Goal: Task Accomplishment & Management: Use online tool/utility

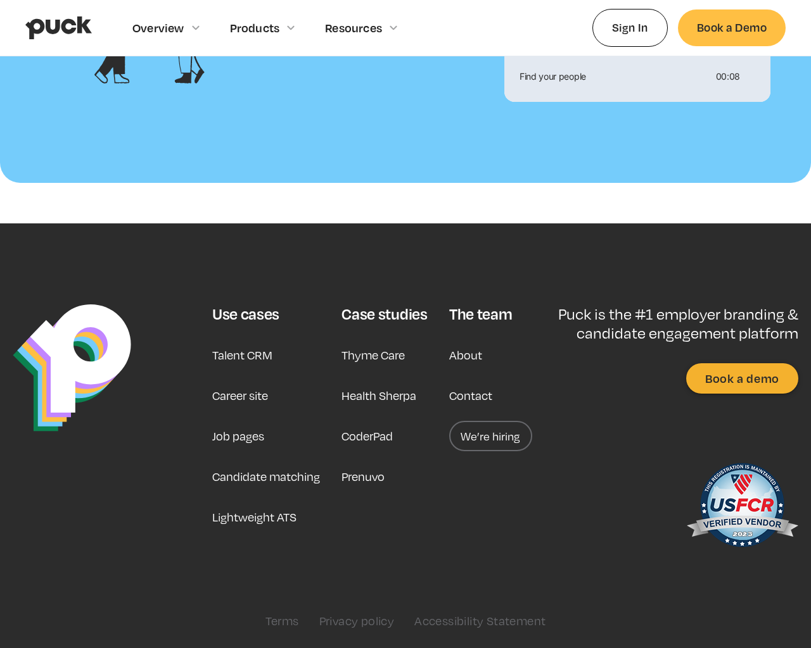
scroll to position [1372, 0]
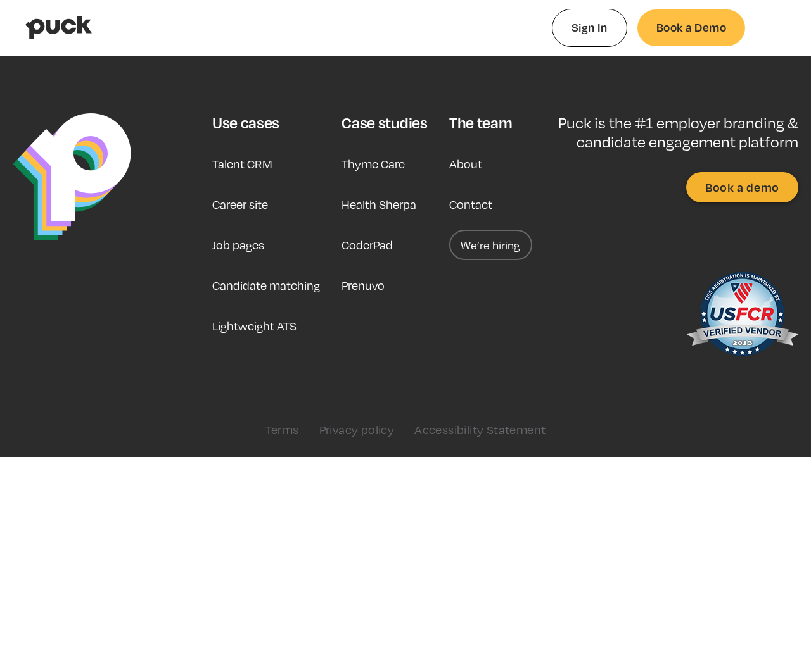
type input "0.42823079245283"
type input "0.0087027"
type input "0.433539339622642"
type input "0.0432345"
type input "0.43625741509434"
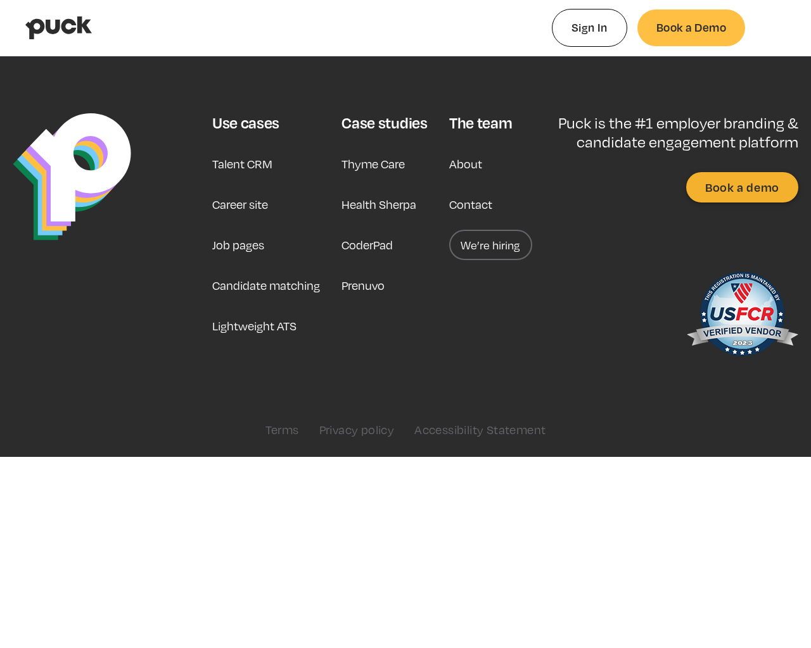
type input "0.0585594"
type input "0.443885716981132"
type input "0.1140543"
type input "0.449121849056604"
type input "0.1391086"
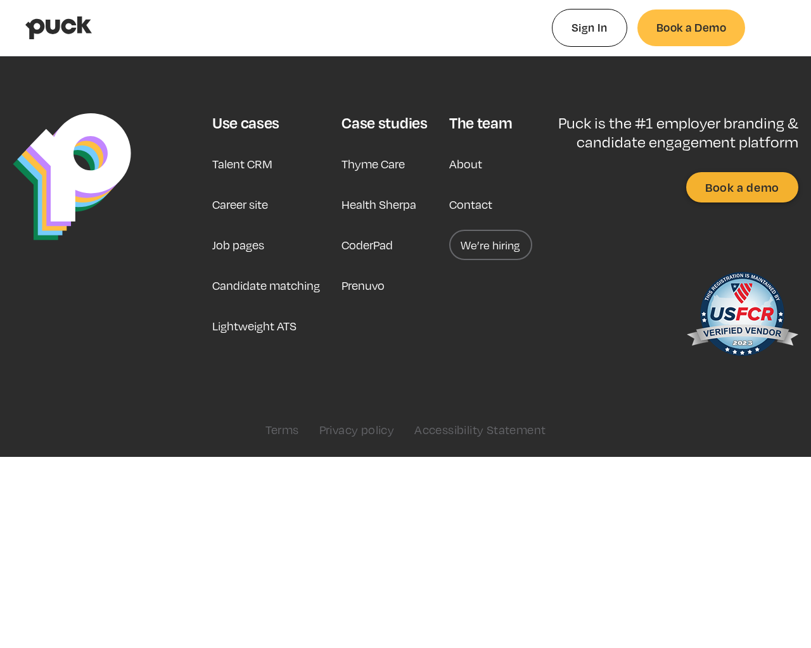
type input "0.453189396226415"
type input "0.1613856"
type input "0.457816358490566"
type input "0.1695939"
type input "0.461480830188679"
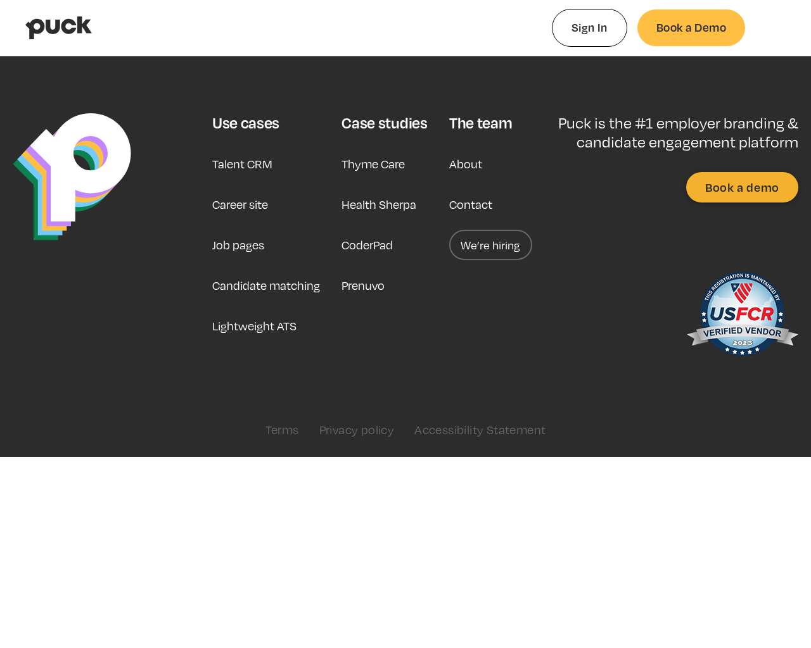
type input "0.205591"
type input "0.465542094339623"
type input "0.2265855"
type input "0.471571301886792"
type input "0.2579087"
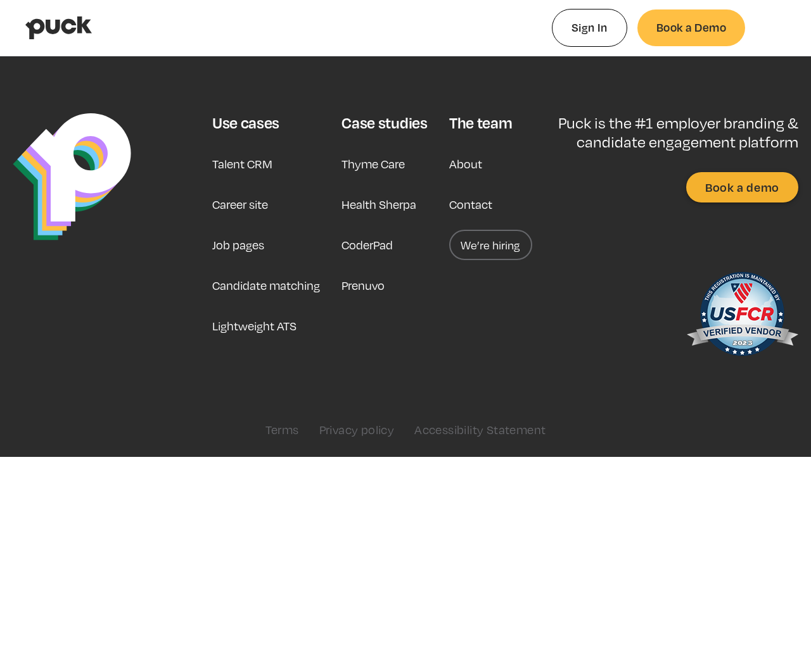
type input "0.47571358490566"
type input "0.2705575"
type input "0.480984943396226"
type input "0.2987166"
type input "0.485075641509434"
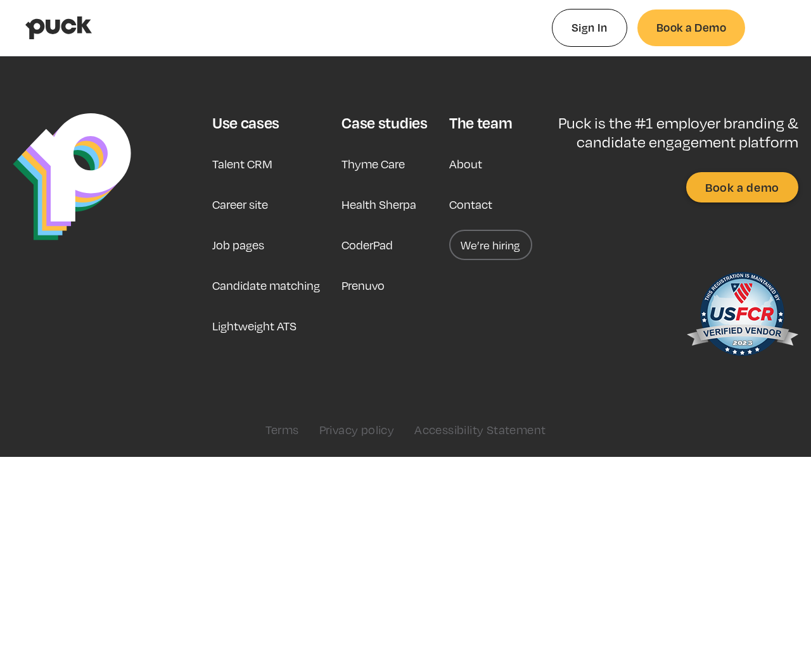
type input "0.3228294"
type input "0.49005179245283"
type input "0.358562"
type input "0.49741020754717"
type input "0.3799636"
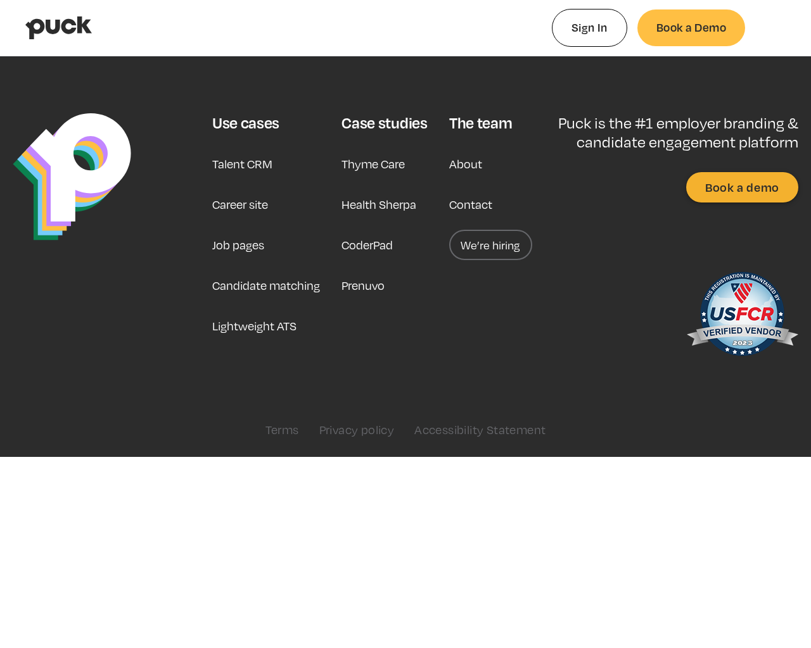
type input "0.501357471698113"
type input "0.4065742"
type input "0.505854886792453"
type input "0.432685"
type input "0.509683943396226"
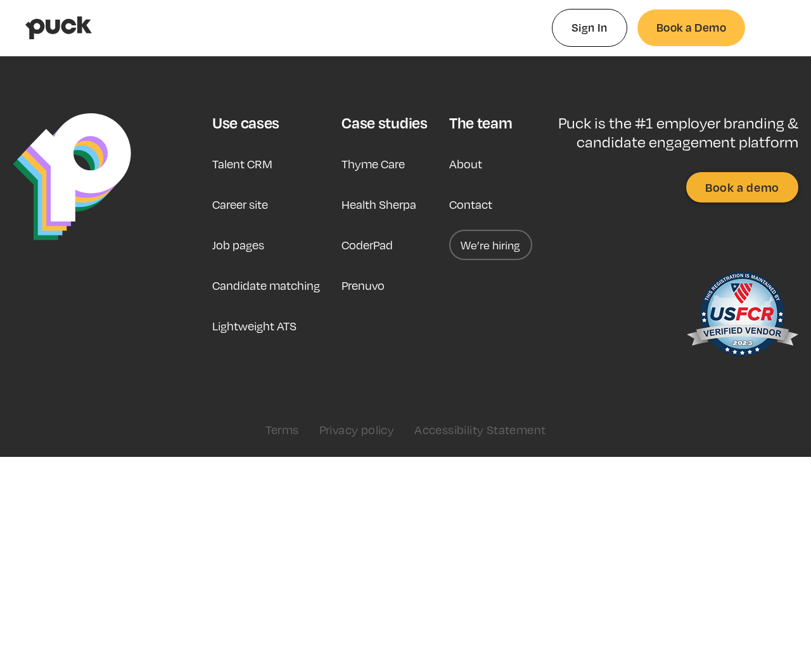
type input "0.4653478"
type input "0.514059264150943"
type input "0.4843843"
type input "0.518366811320755"
type input "0.4961038"
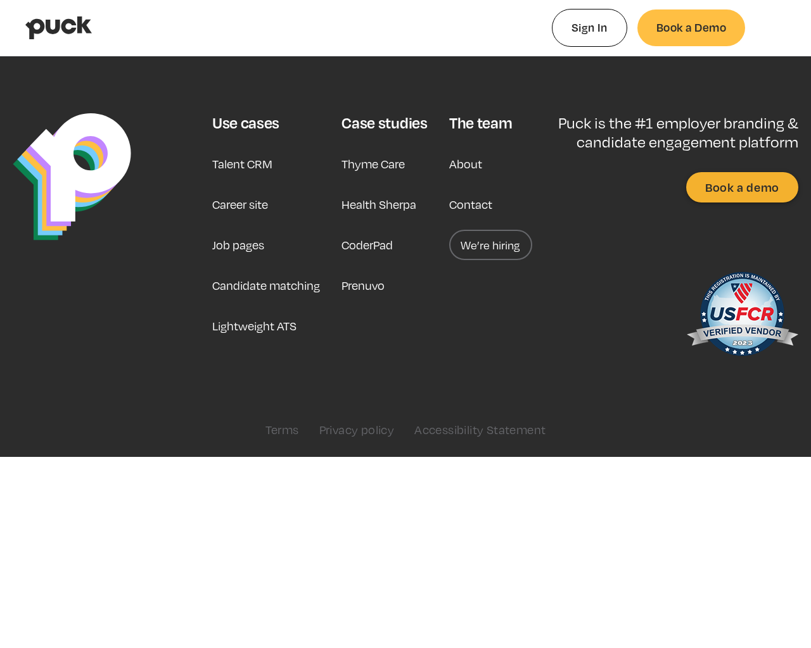
type input "0.52400520754717"
type input "0.5263937"
type input "0.528667962264151"
type input "0.569594"
type input "0.531825037735849"
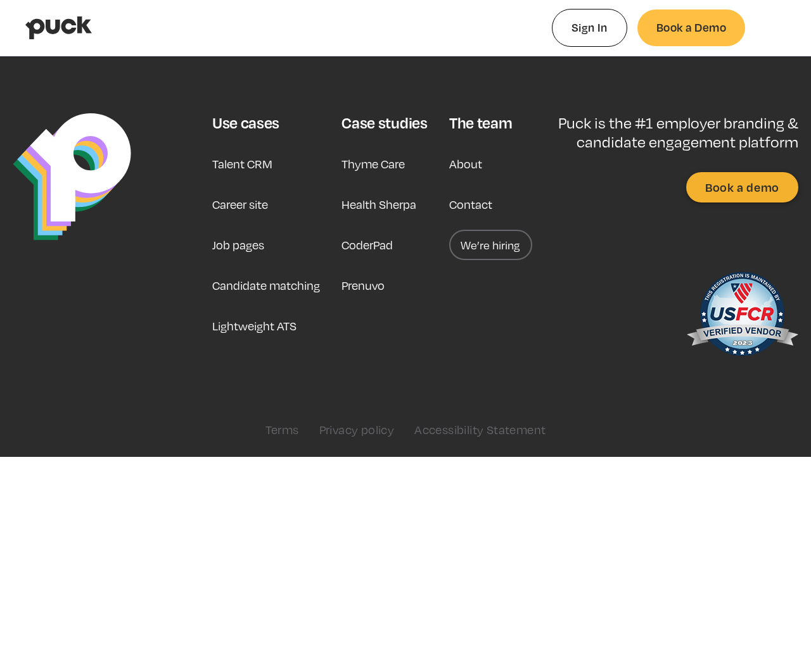
type input "0.6218125"
type input "0.546985962264151"
type input "0.6587714"
type input "0.553254"
type input "0.6807626"
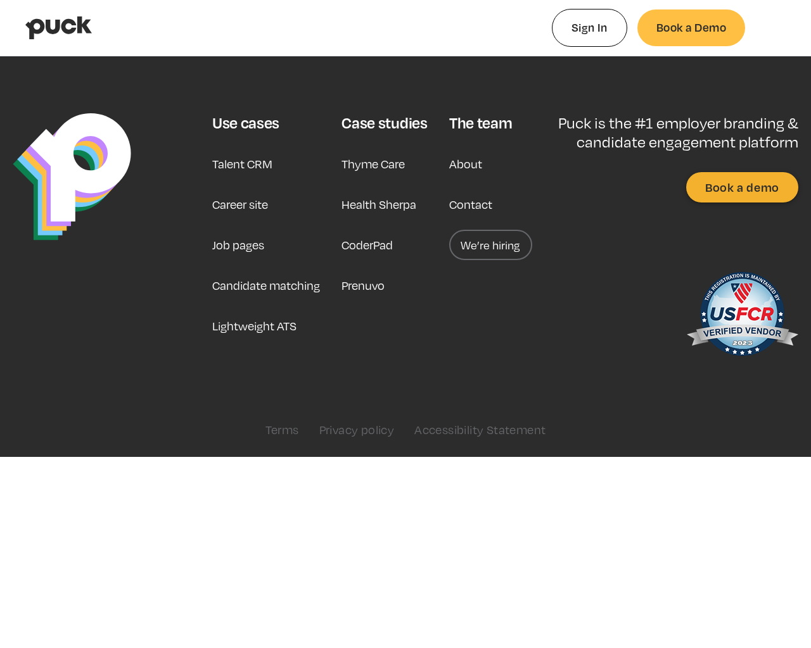
type input "0.557920433962264"
type input "0.7075193"
